Goal: Transaction & Acquisition: Purchase product/service

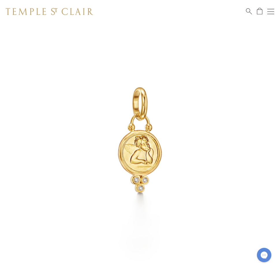
click at [249, 12] on span "Search" at bounding box center [249, 11] width 6 height 6
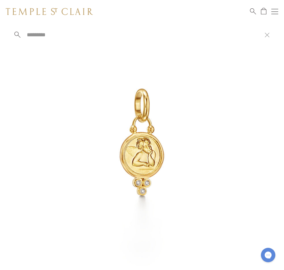
paste input "**********"
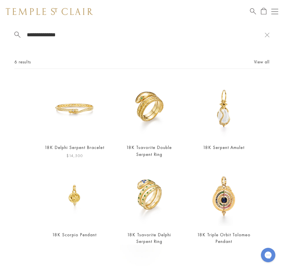
type input "**********"
click at [70, 105] on img at bounding box center [74, 109] width 60 height 60
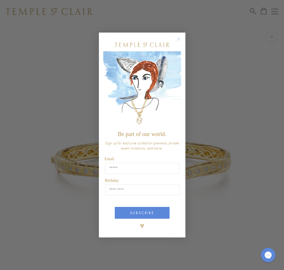
click at [179, 85] on img "POPUP Form" at bounding box center [142, 89] width 78 height 77
click at [178, 39] on circle "Close dialog" at bounding box center [178, 38] width 7 height 7
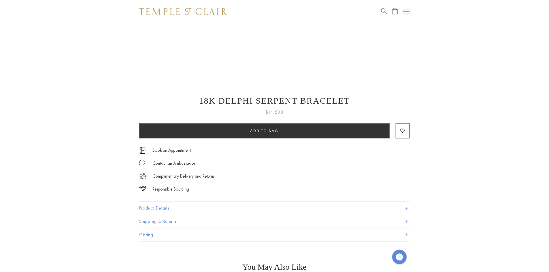
scroll to position [202, 0]
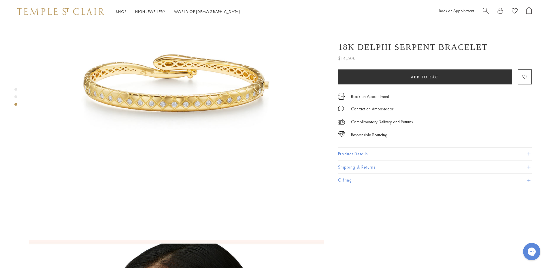
scroll to position [346, 0]
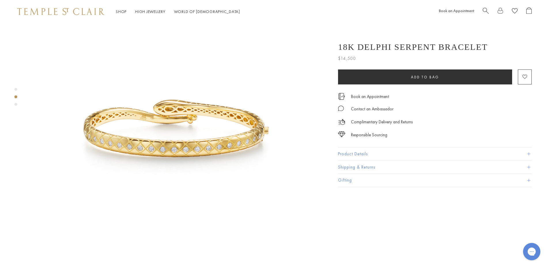
click at [178, 94] on img at bounding box center [176, 128] width 295 height 295
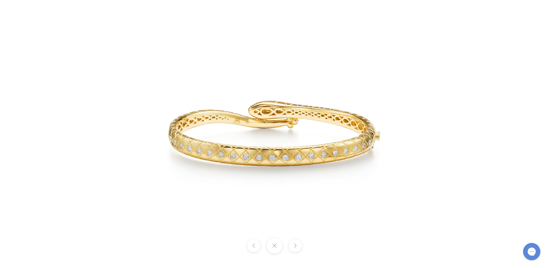
click at [246, 152] on img at bounding box center [275, 133] width 338 height 337
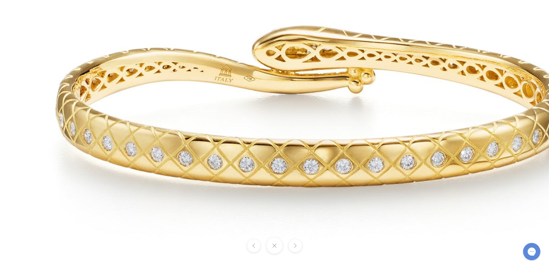
click at [252, 158] on img at bounding box center [317, 108] width 830 height 830
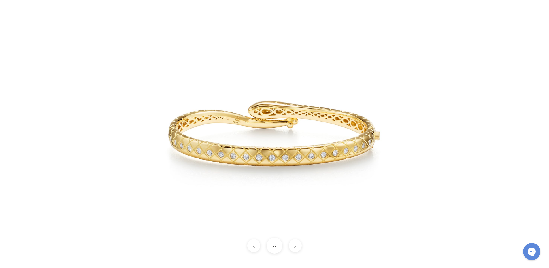
click at [531, 63] on div at bounding box center [274, 134] width 549 height 268
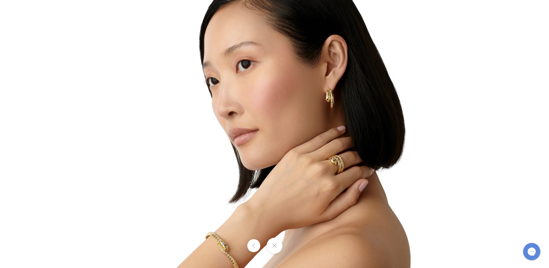
click at [228, 229] on img at bounding box center [274, 133] width 337 height 337
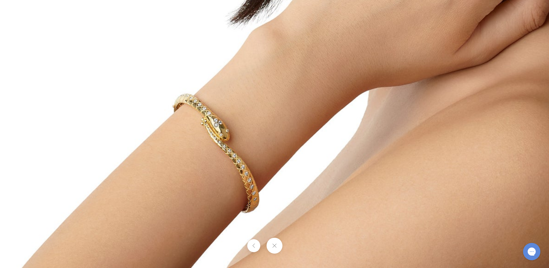
click at [253, 245] on button at bounding box center [253, 245] width 13 height 13
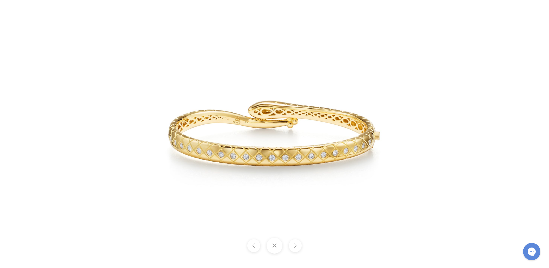
drag, startPoint x: 229, startPoint y: 131, endPoint x: 203, endPoint y: 148, distance: 31.1
click at [202, 148] on img at bounding box center [274, 133] width 337 height 337
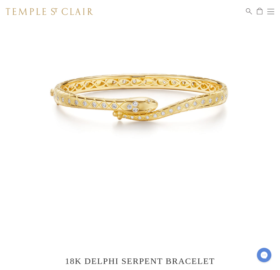
scroll to position [173, 0]
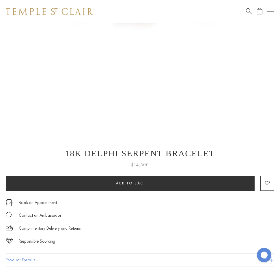
click at [111, 151] on h1 "18K Delphi Serpent Bracelet" at bounding box center [140, 153] width 268 height 10
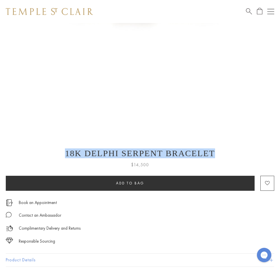
click at [111, 151] on h1 "18K Delphi Serpent Bracelet" at bounding box center [140, 153] width 268 height 10
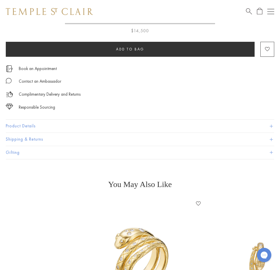
scroll to position [317, 0]
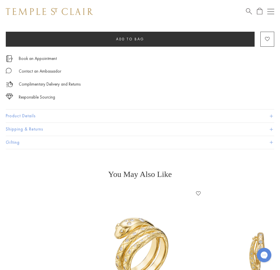
click at [37, 114] on button "Product Details" at bounding box center [140, 116] width 268 height 13
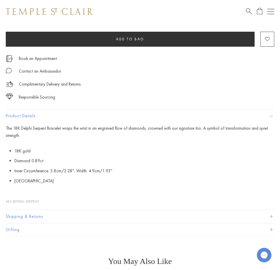
click at [35, 129] on span "The 18K Delphi Serpent Bracelet wraps the wrist in an engraved flow of diamonds…" at bounding box center [137, 131] width 262 height 13
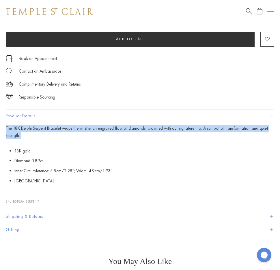
click at [35, 129] on span "The 18K Delphi Serpent Bracelet wraps the wrist in an engraved flow of diamonds…" at bounding box center [137, 131] width 262 height 13
copy div "The 18K Delphi Serpent Bracelet wraps the wrist in an engraved flow of diamonds…"
